Goal: Transaction & Acquisition: Purchase product/service

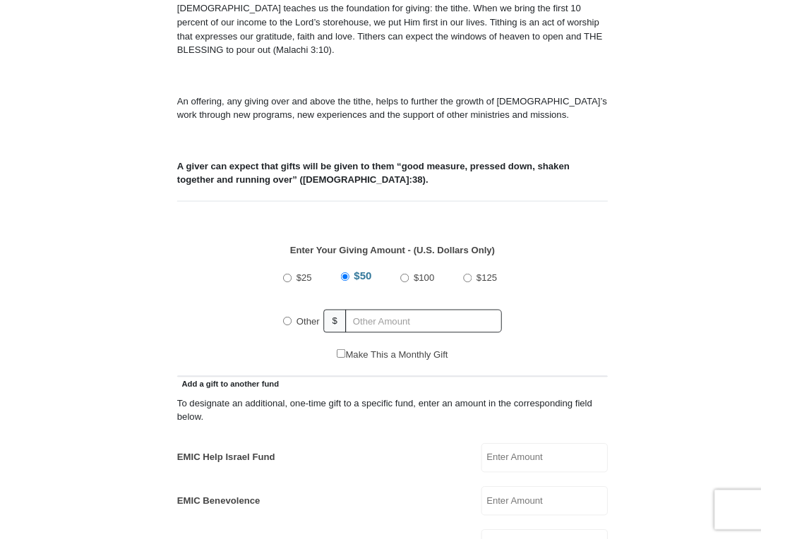
scroll to position [412, 0]
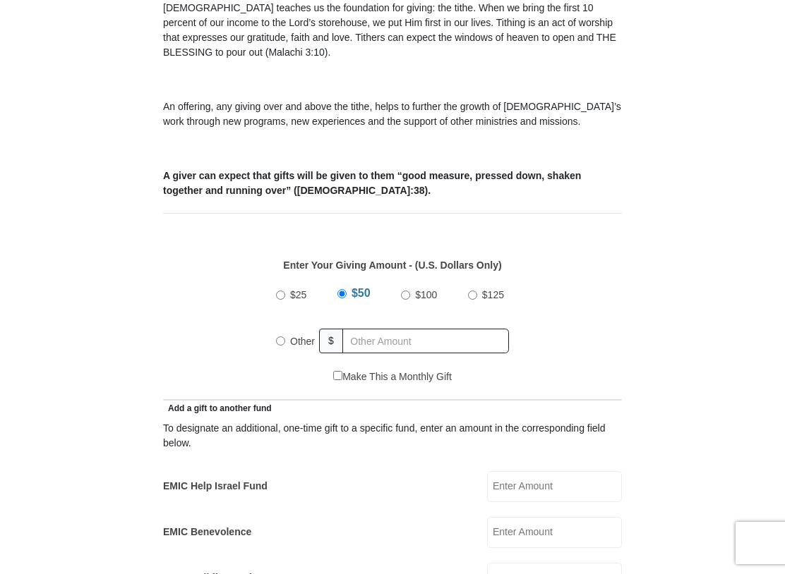
click at [279, 342] on input "Other" at bounding box center [280, 341] width 9 height 9
radio input "true"
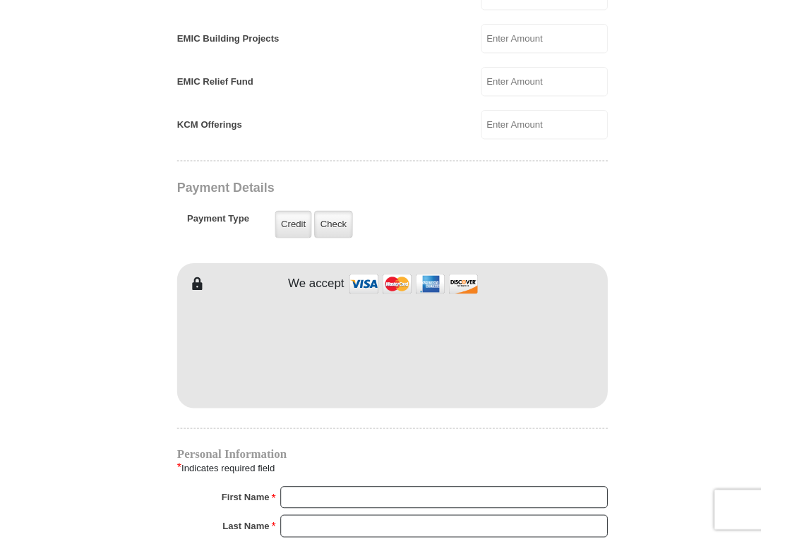
scroll to position [950, 0]
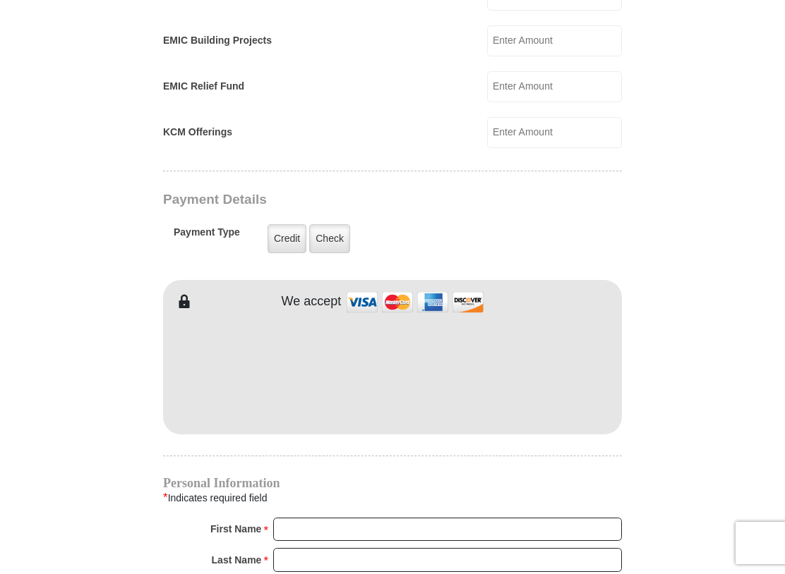
type input "149"
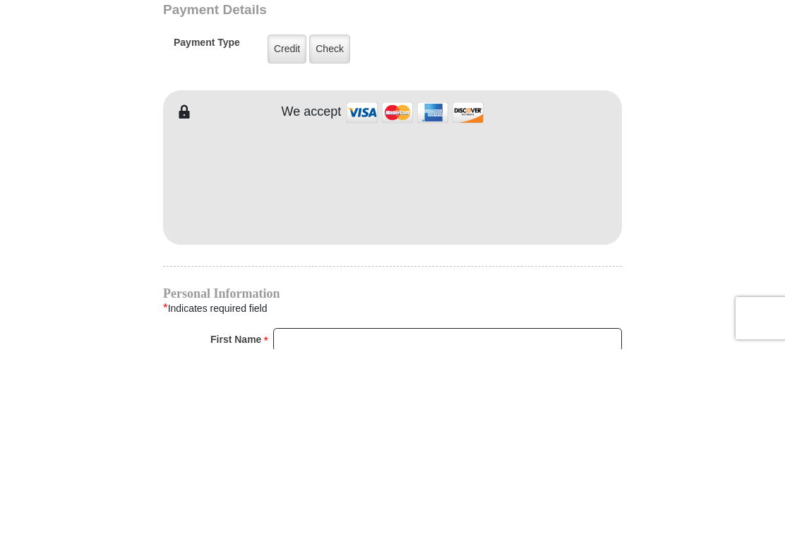
scroll to position [1139, 0]
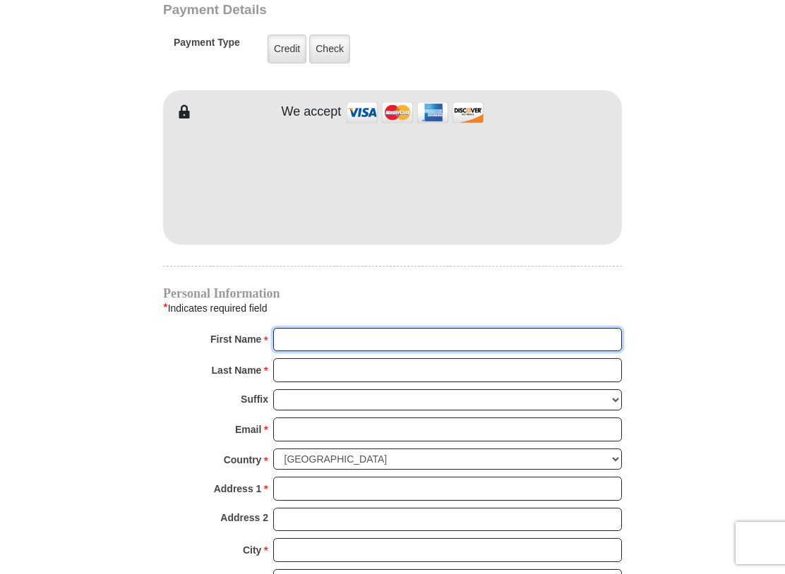
click at [285, 341] on input "First Name *" at bounding box center [447, 340] width 349 height 24
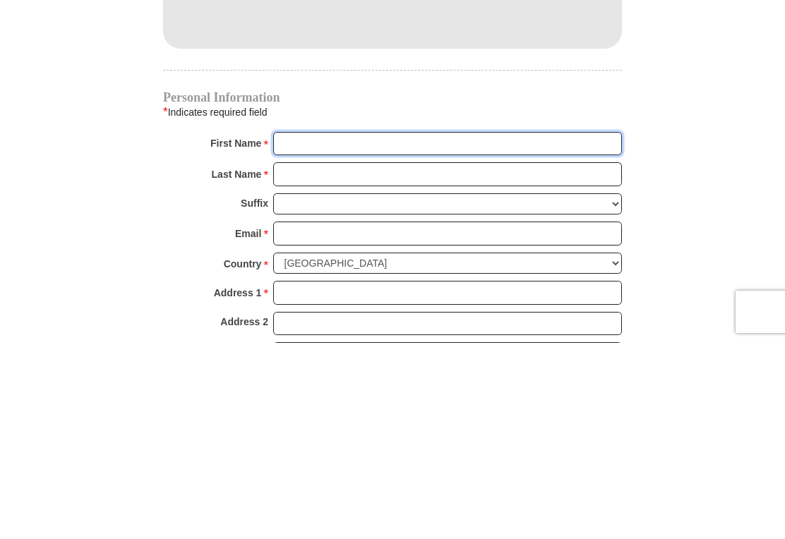
type input "[PERSON_NAME] & [PERSON_NAME]"
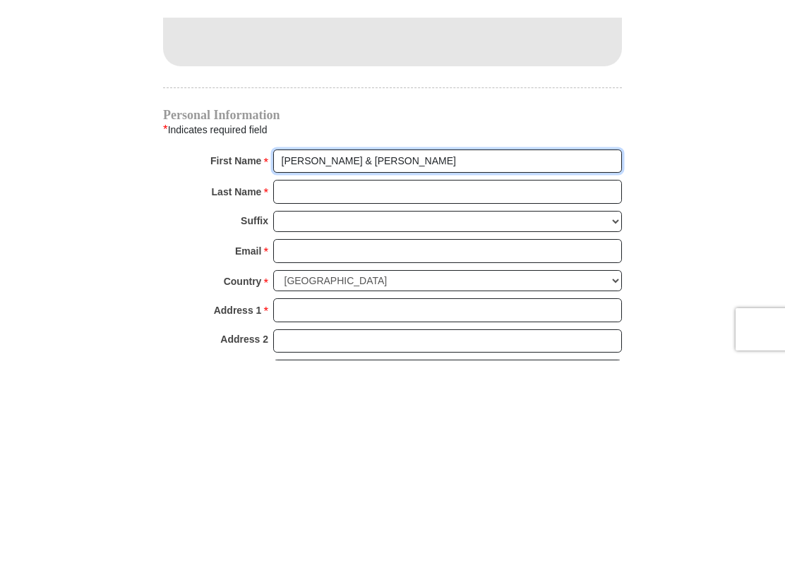
scroll to position [1336, 0]
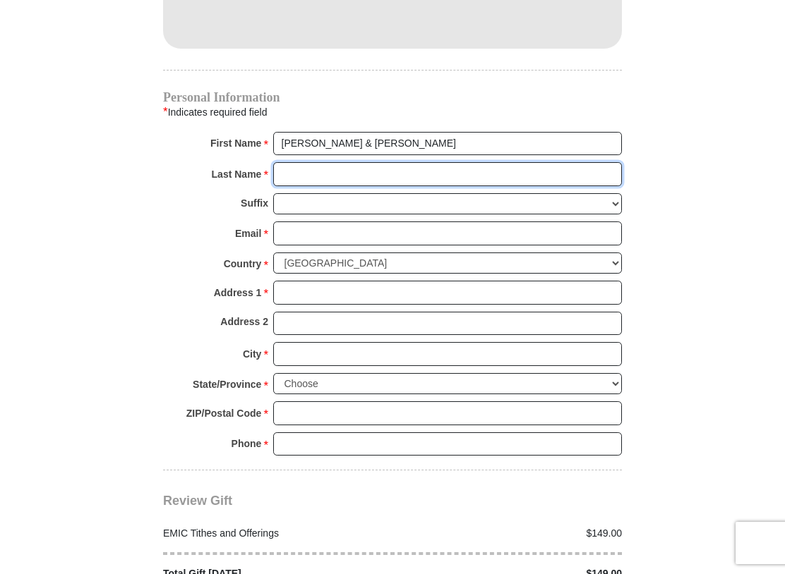
type input "Showers"
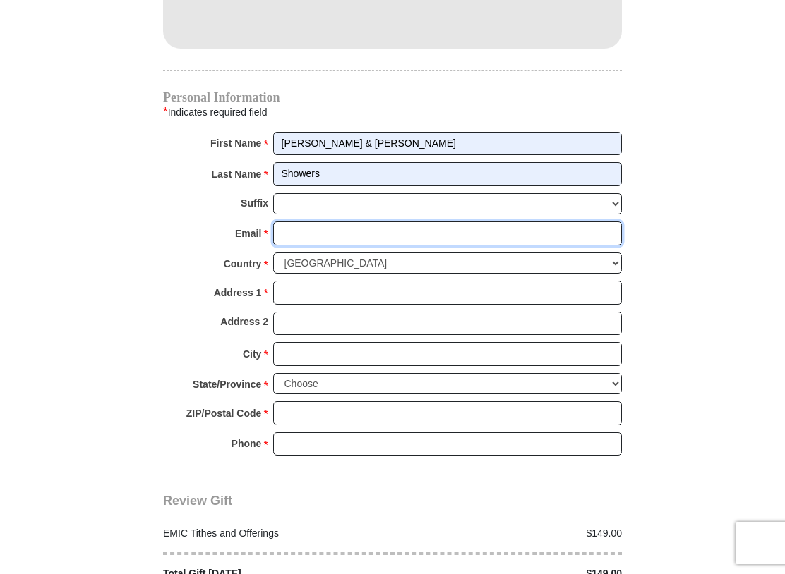
type input "[EMAIL_ADDRESS][DOMAIN_NAME]"
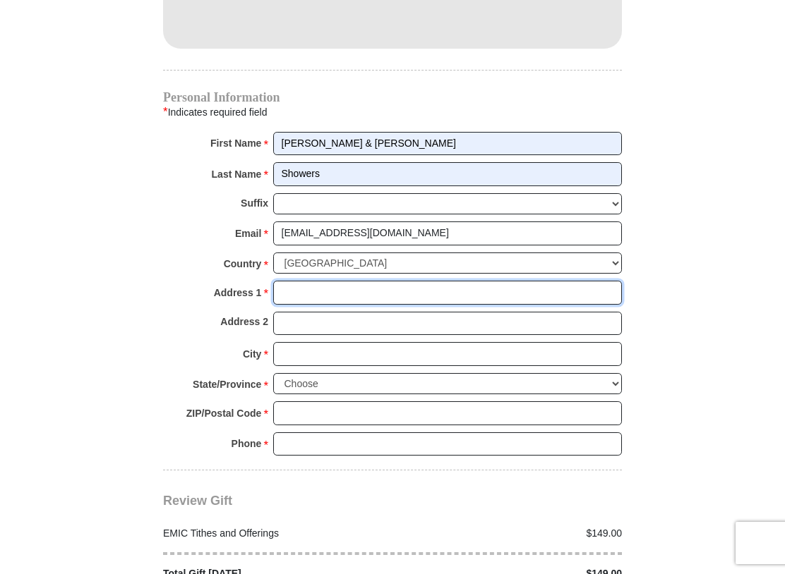
type input "[STREET_ADDRESS][PERSON_NAME]"
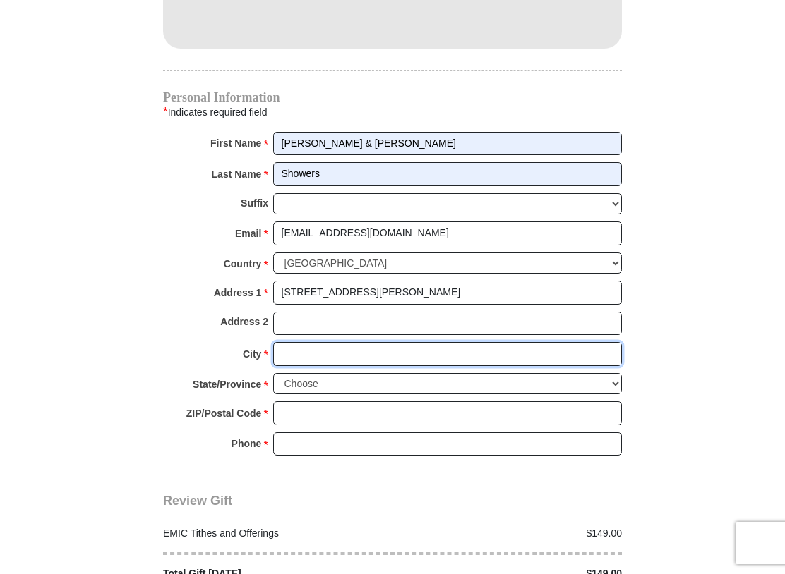
type input "[GEOGRAPHIC_DATA]"
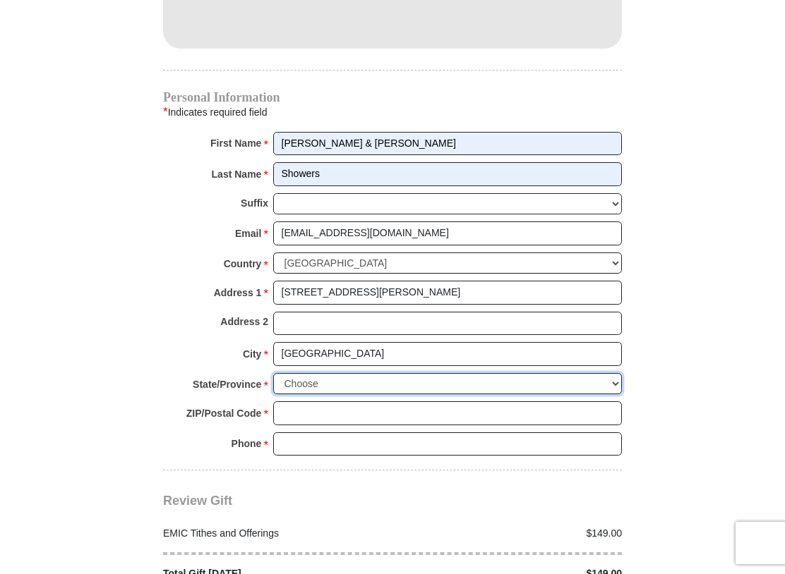
select select "TN"
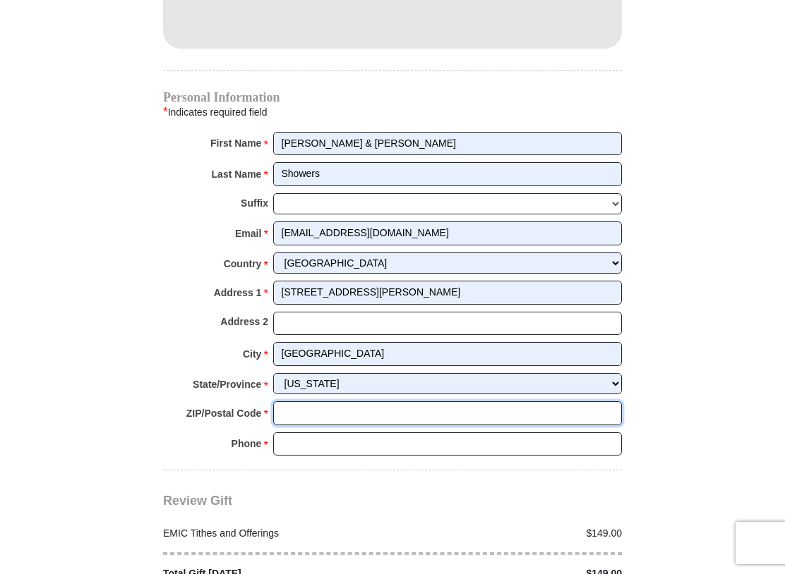
type input "37737"
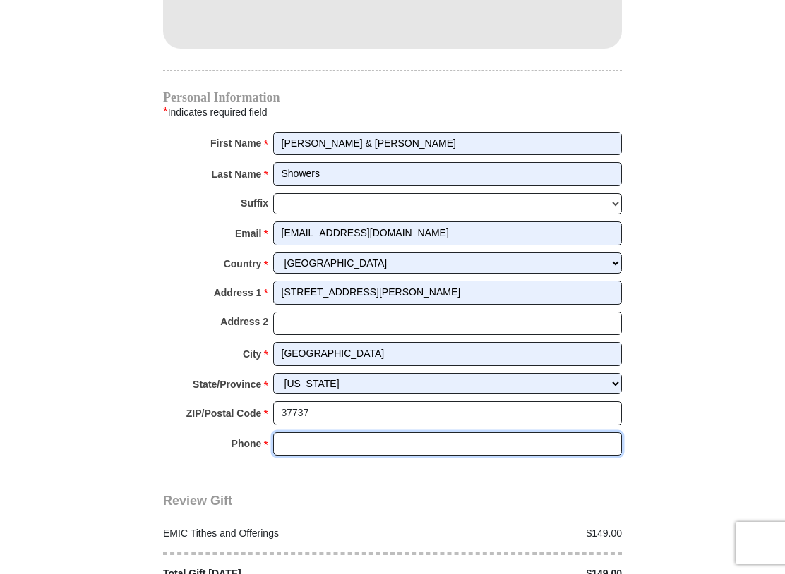
type input "7314419241"
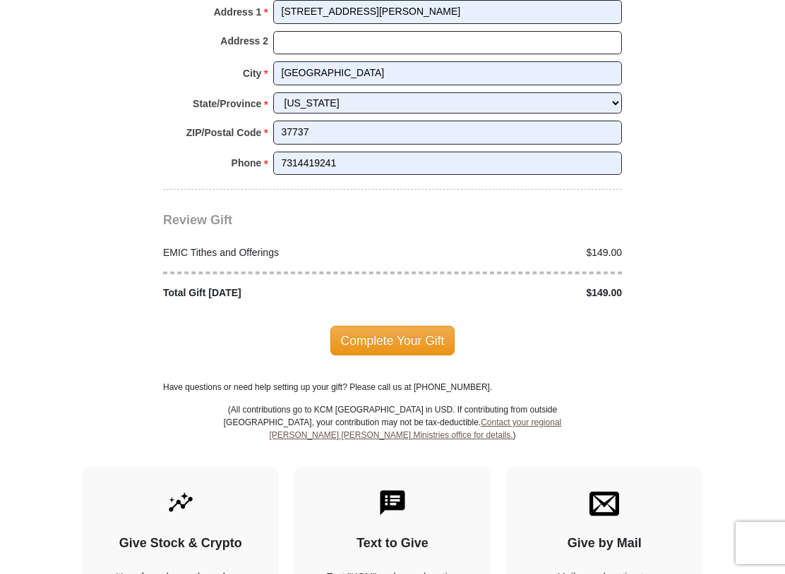
scroll to position [1621, 0]
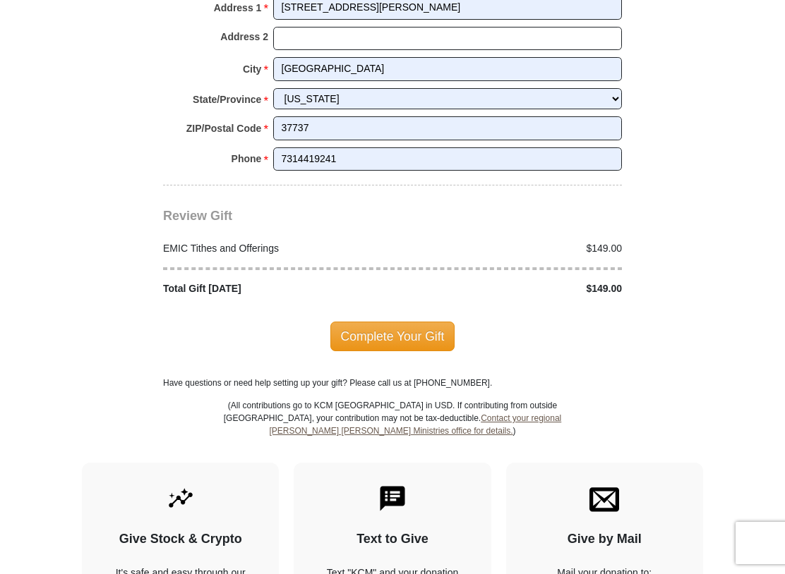
click at [403, 324] on span "Complete Your Gift" at bounding box center [392, 337] width 125 height 30
